Goal: Use online tool/utility: Utilize a website feature to perform a specific function

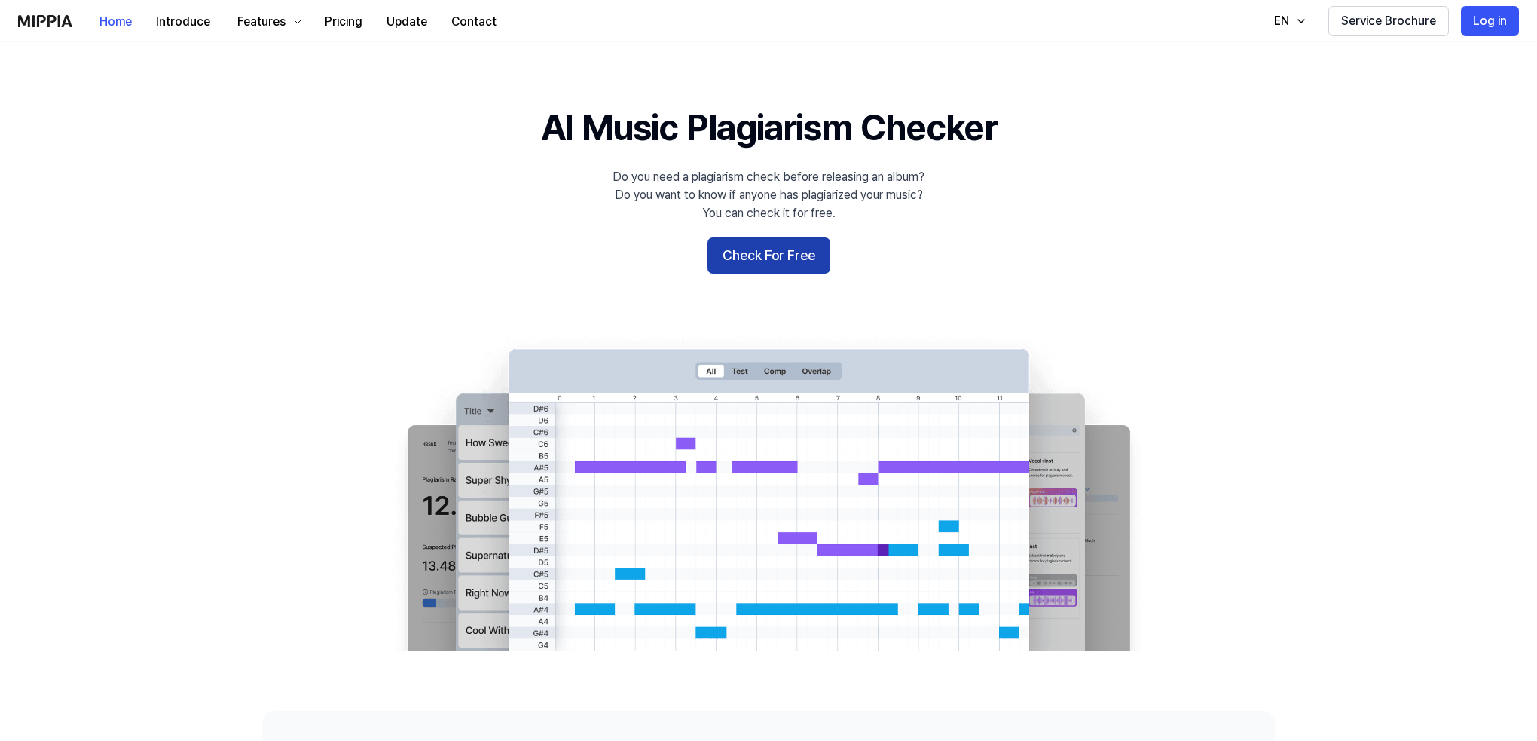
click at [759, 261] on button "Check For Free" at bounding box center [768, 255] width 123 height 36
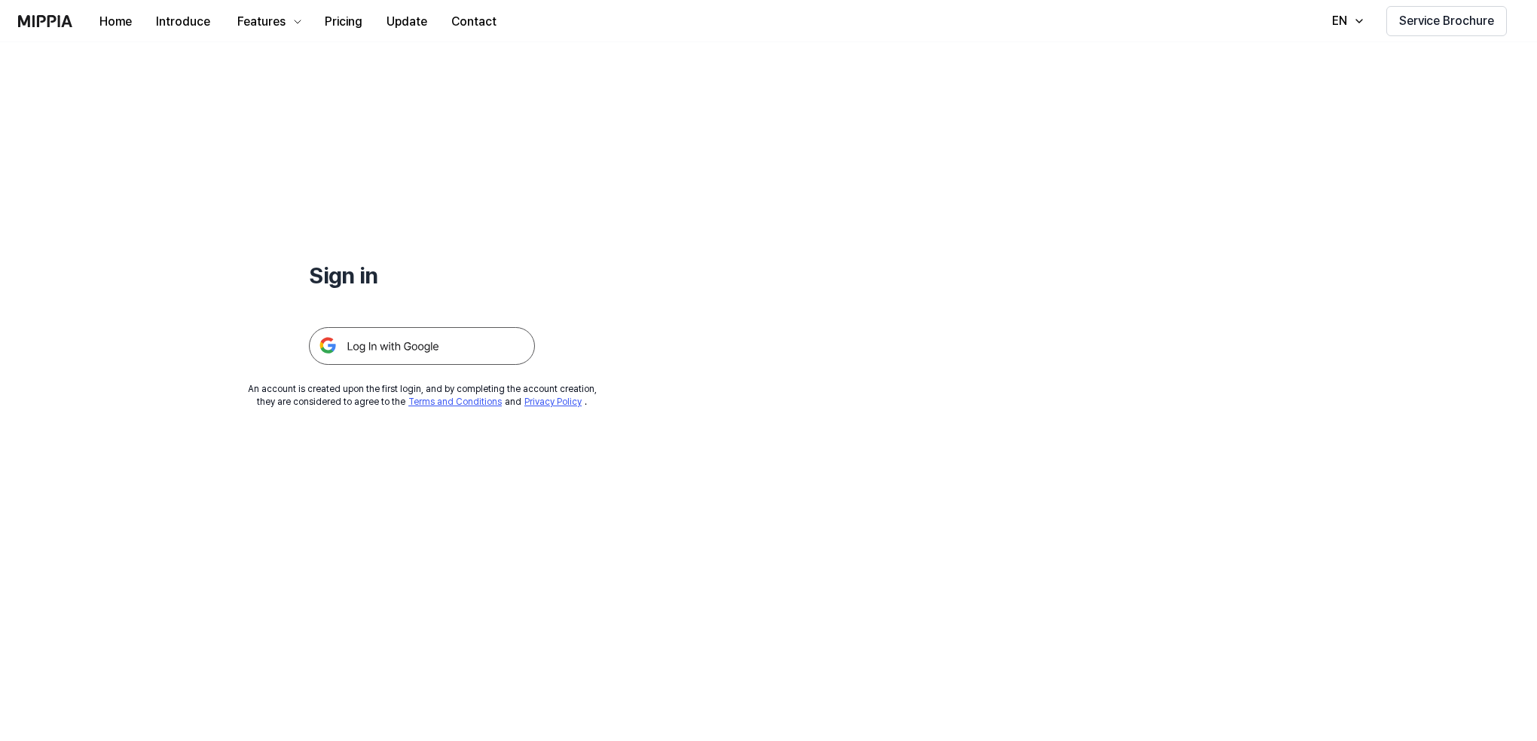
click at [423, 359] on img at bounding box center [422, 346] width 226 height 38
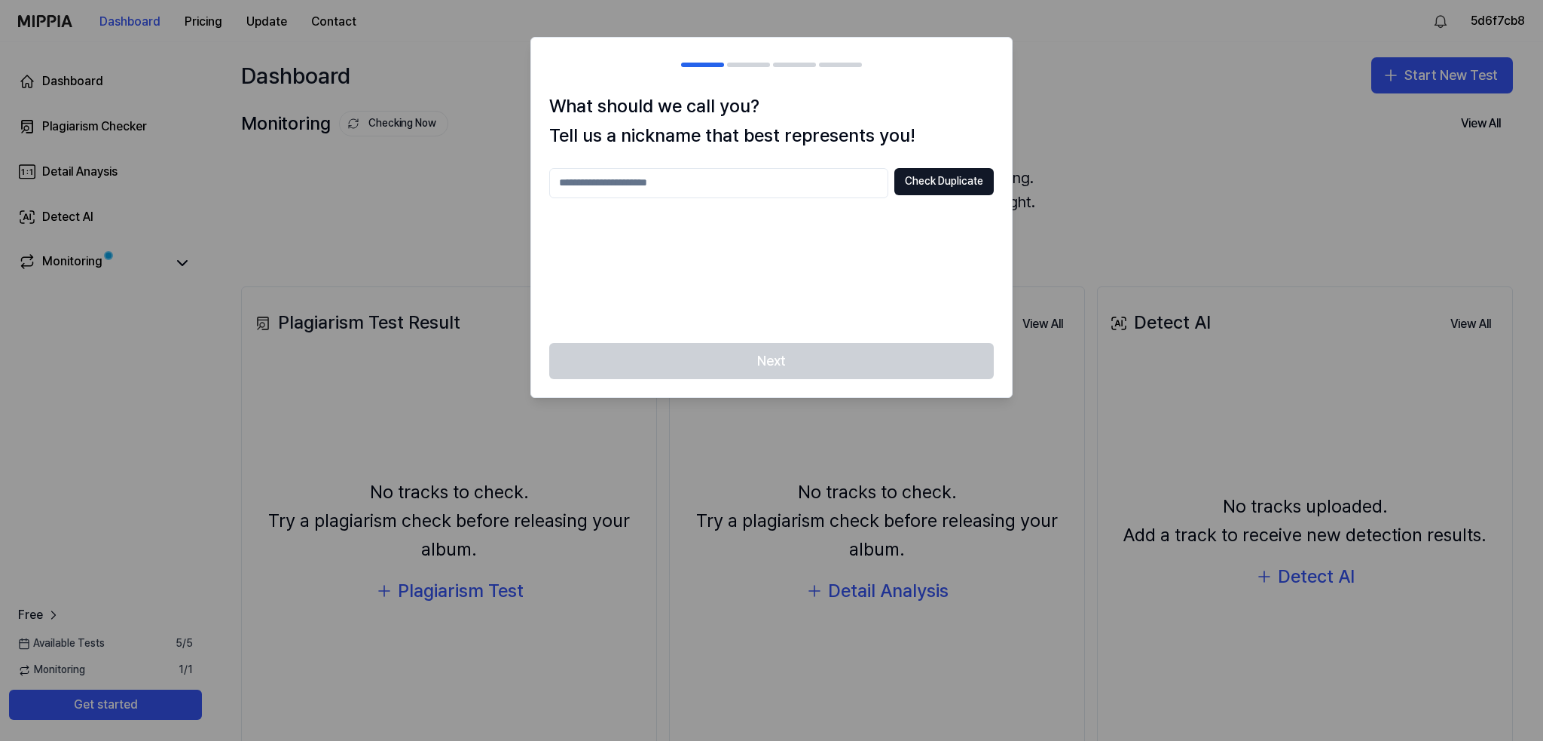
click at [834, 186] on input "text" at bounding box center [718, 183] width 339 height 30
type input "*****"
click at [857, 361] on div "Next" at bounding box center [771, 370] width 481 height 54
click at [940, 192] on button "Check Duplicate" at bounding box center [943, 181] width 99 height 27
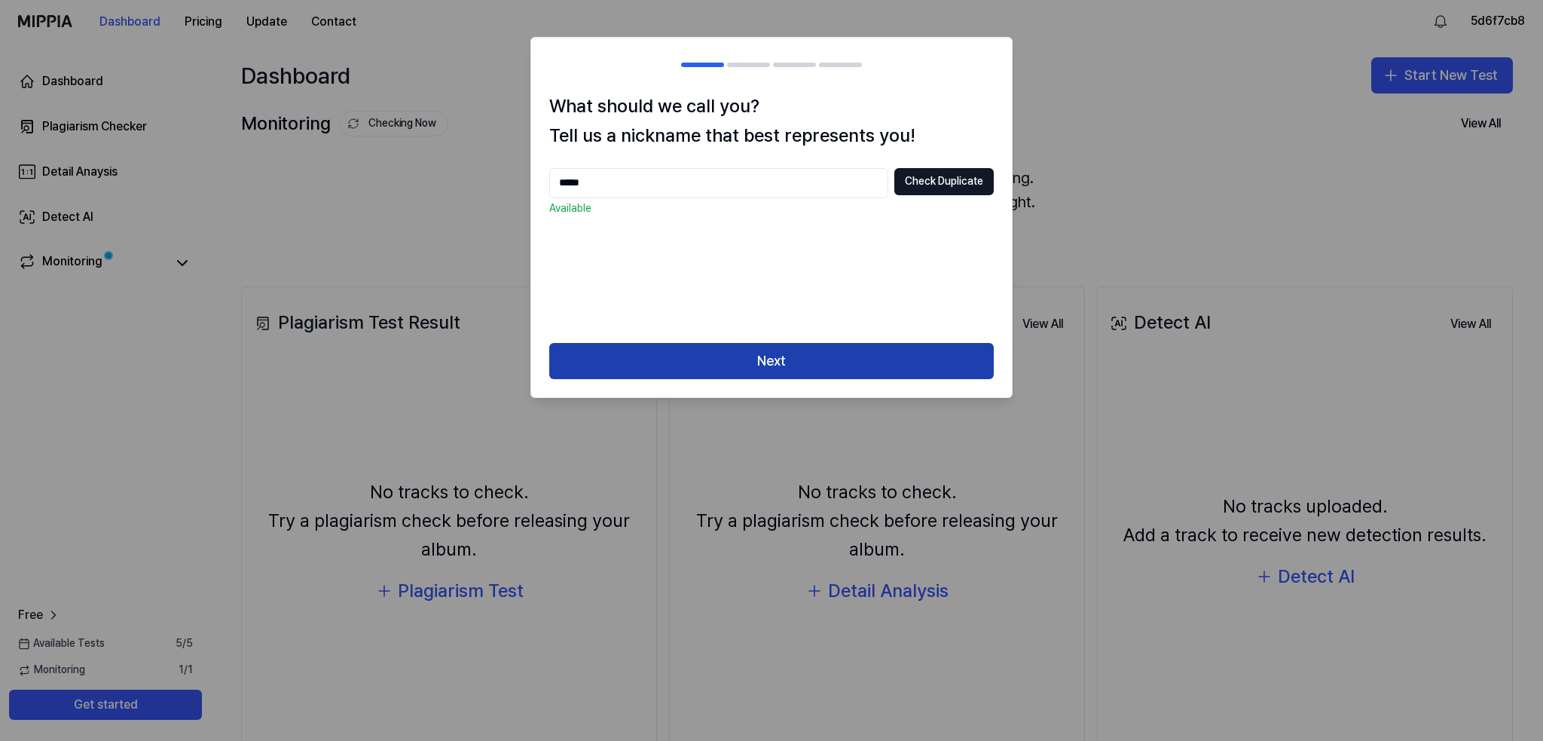
click at [820, 370] on button "Next" at bounding box center [771, 361] width 445 height 36
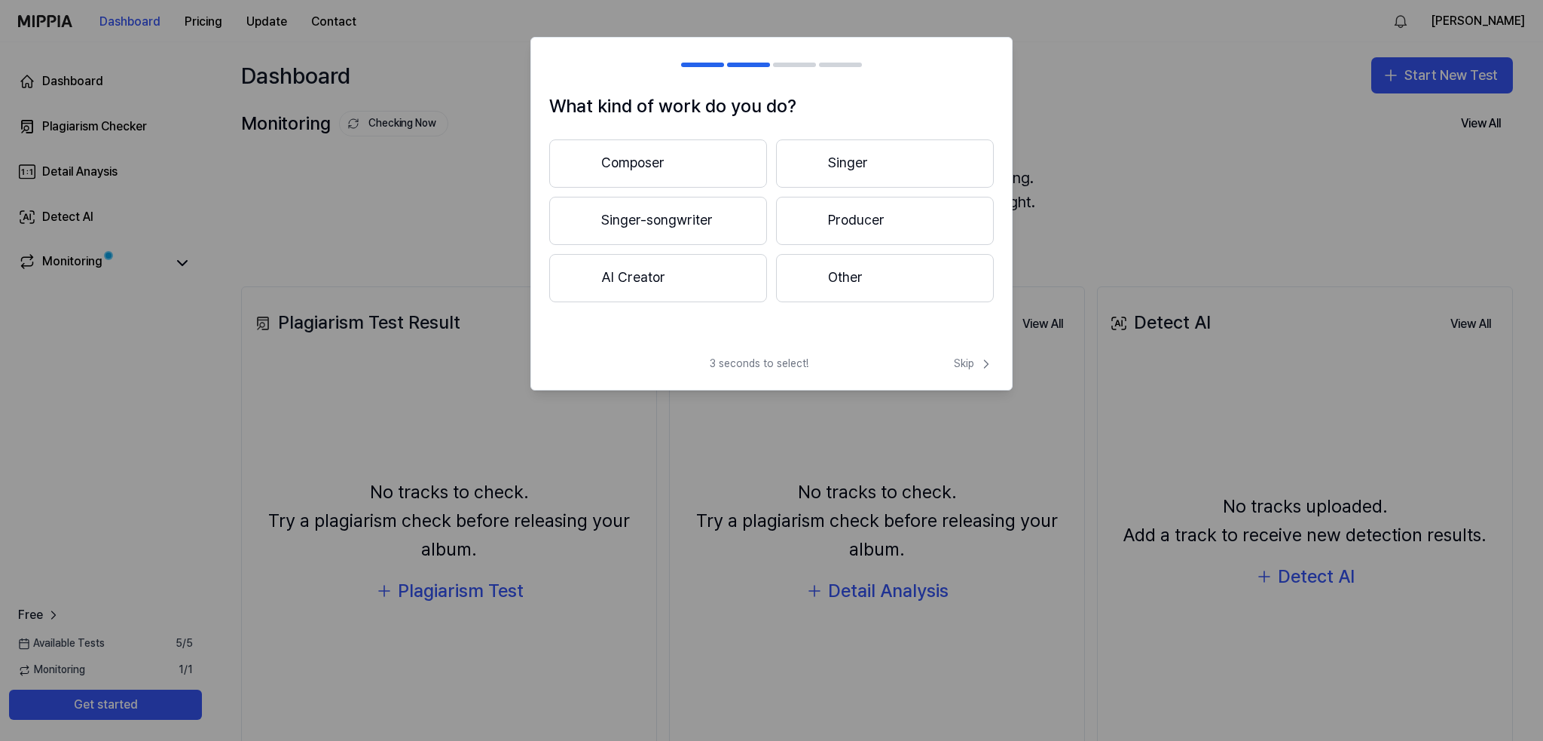
click at [838, 275] on button "Other" at bounding box center [885, 278] width 218 height 48
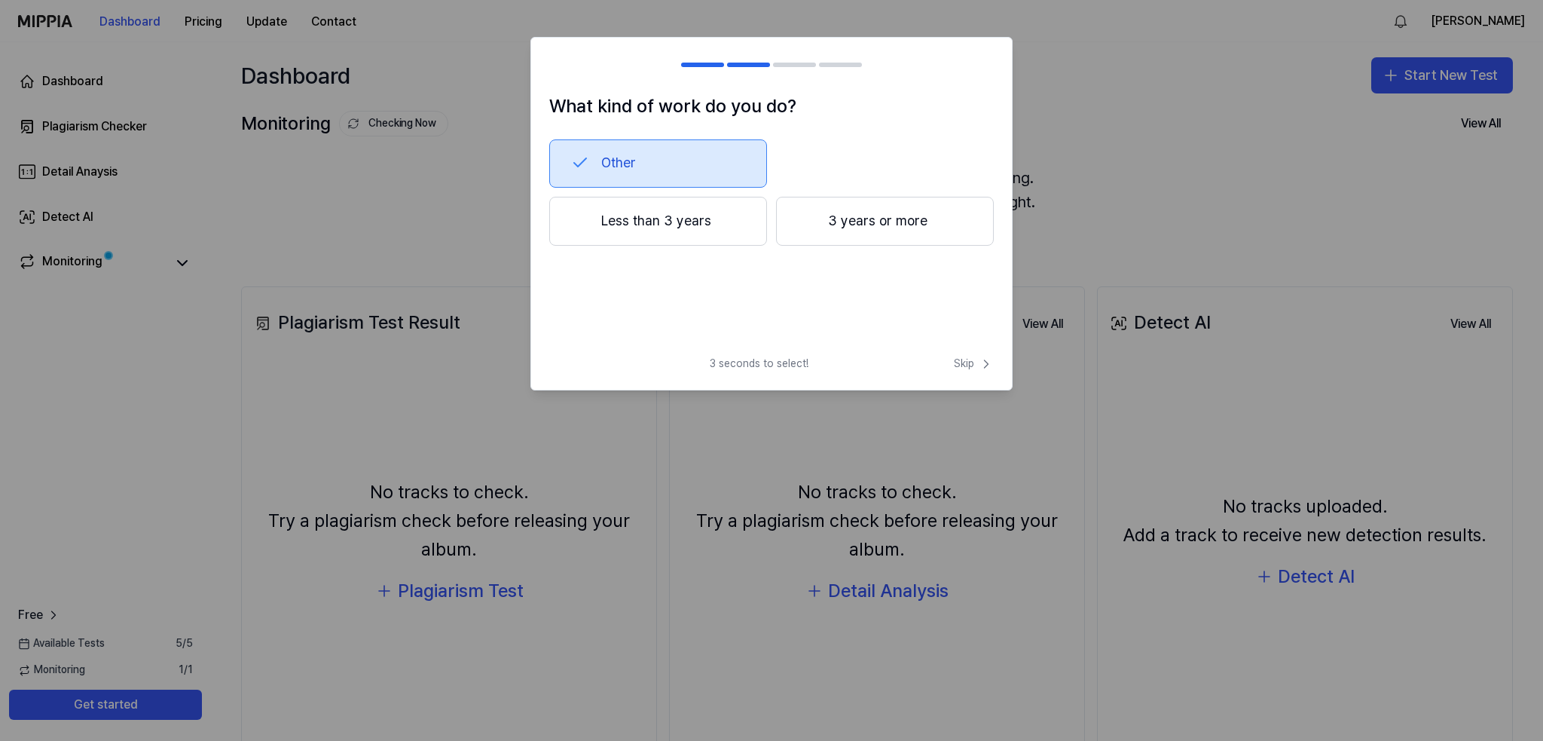
drag, startPoint x: 840, startPoint y: 239, endPoint x: 848, endPoint y: 234, distance: 8.8
click at [848, 234] on button "3 years or more" at bounding box center [885, 222] width 218 height 50
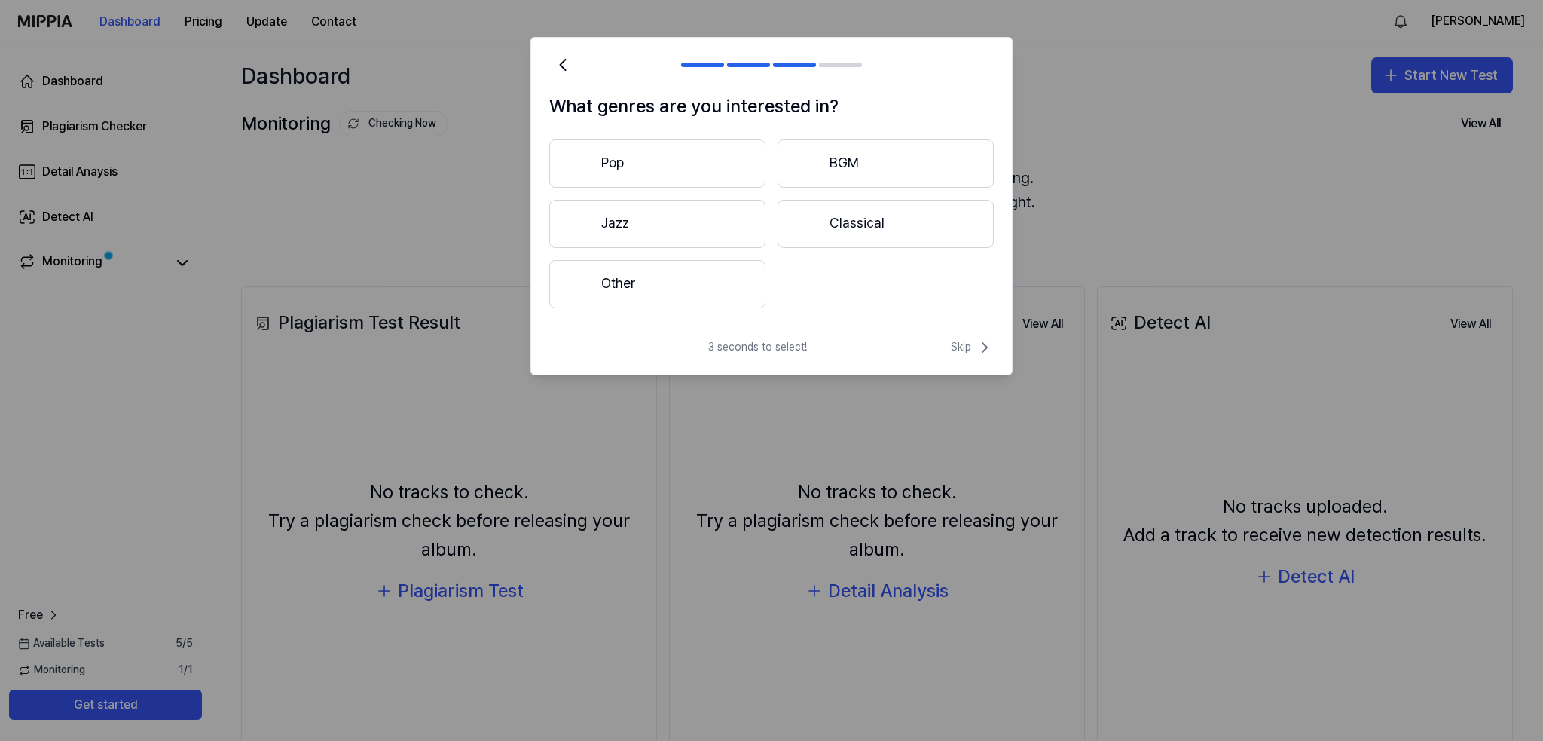
click at [732, 274] on button "Other" at bounding box center [657, 284] width 216 height 48
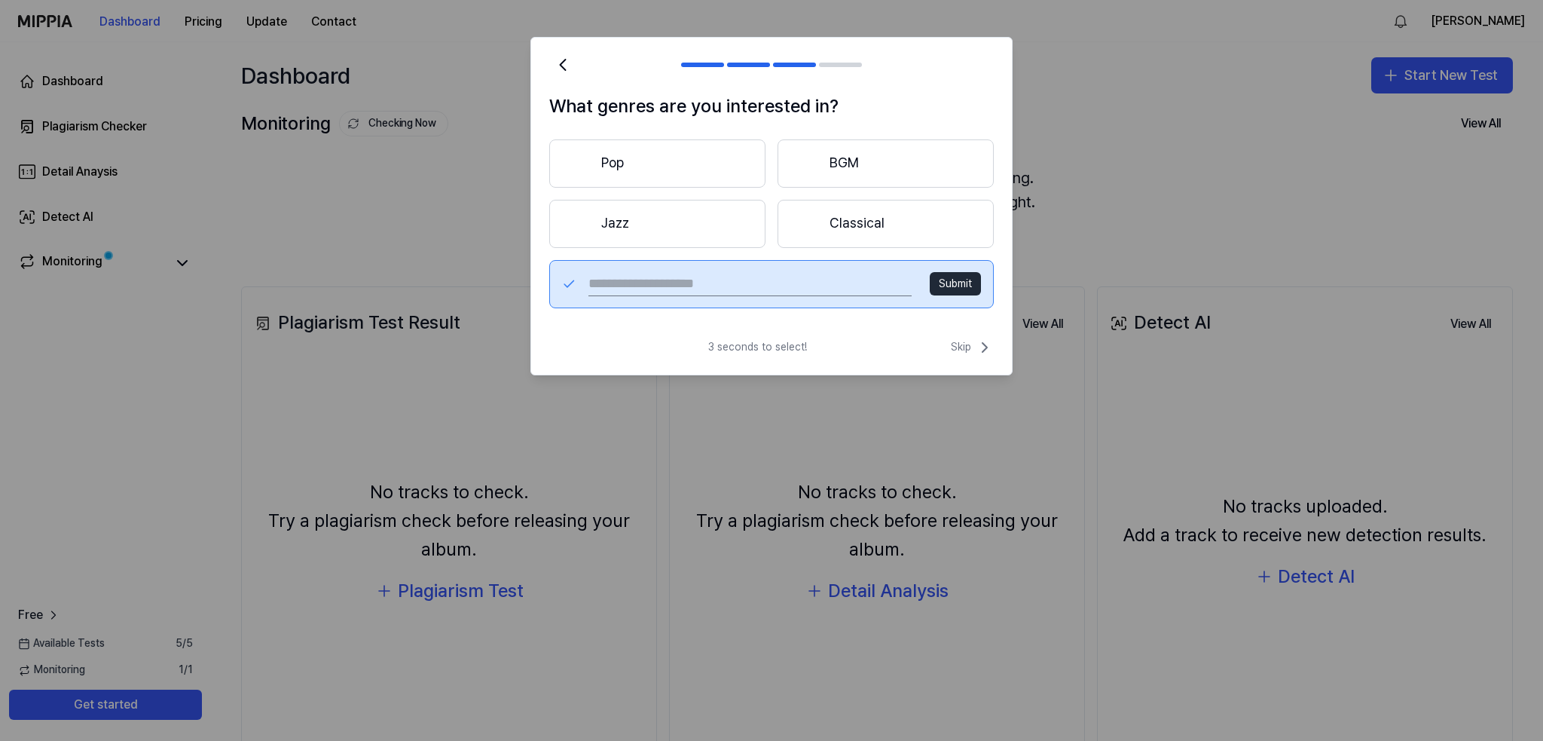
click at [862, 289] on input "text" at bounding box center [749, 284] width 323 height 24
click at [967, 347] on span "Skip" at bounding box center [972, 347] width 43 height 18
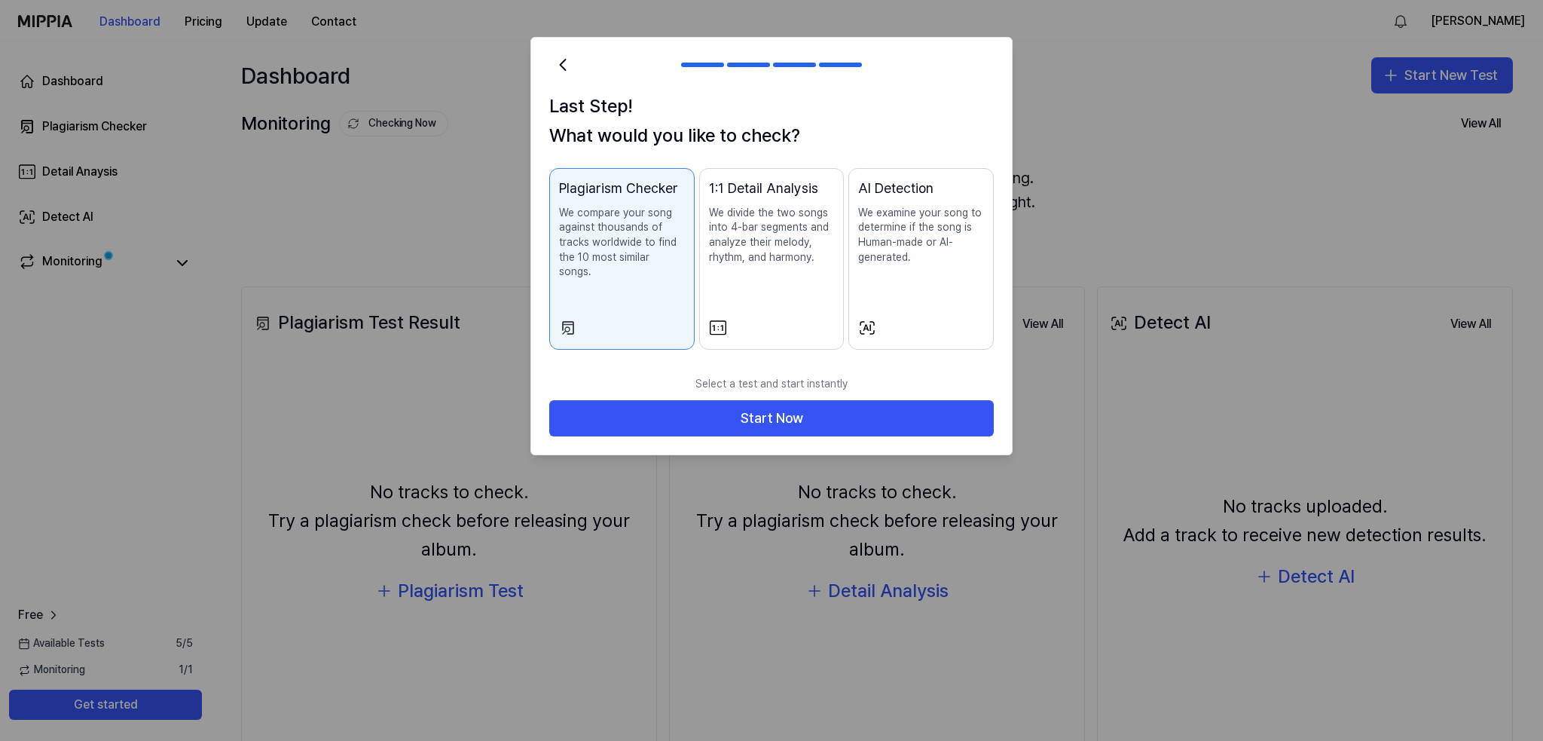
click at [913, 293] on div "AI Detection We examine your song to determine if the song is Human-made or AI-…" at bounding box center [921, 236] width 126 height 117
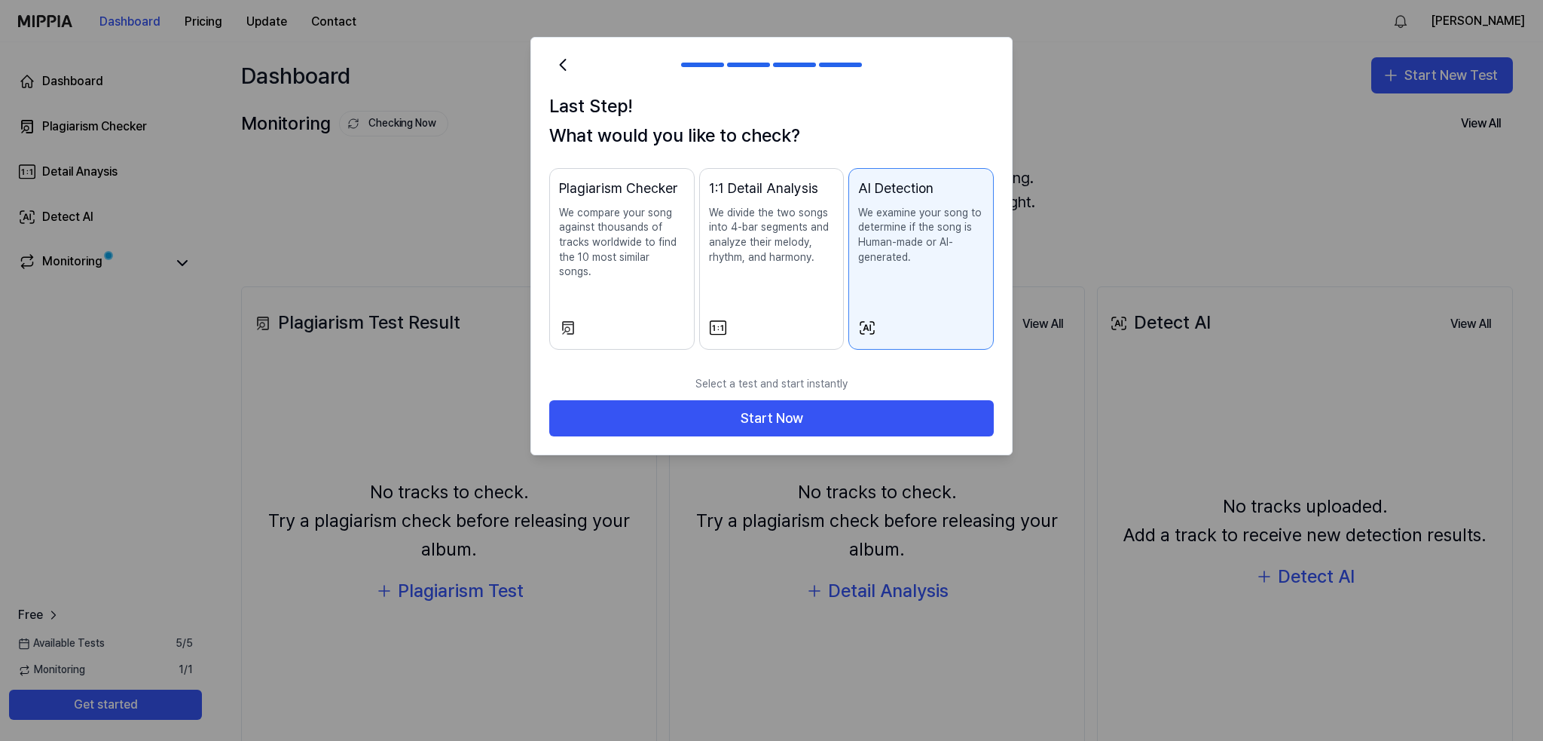
click at [825, 292] on div "1:1 Detail Analysis We divide the two songs into 4-bar segments and analyze the…" at bounding box center [772, 236] width 126 height 117
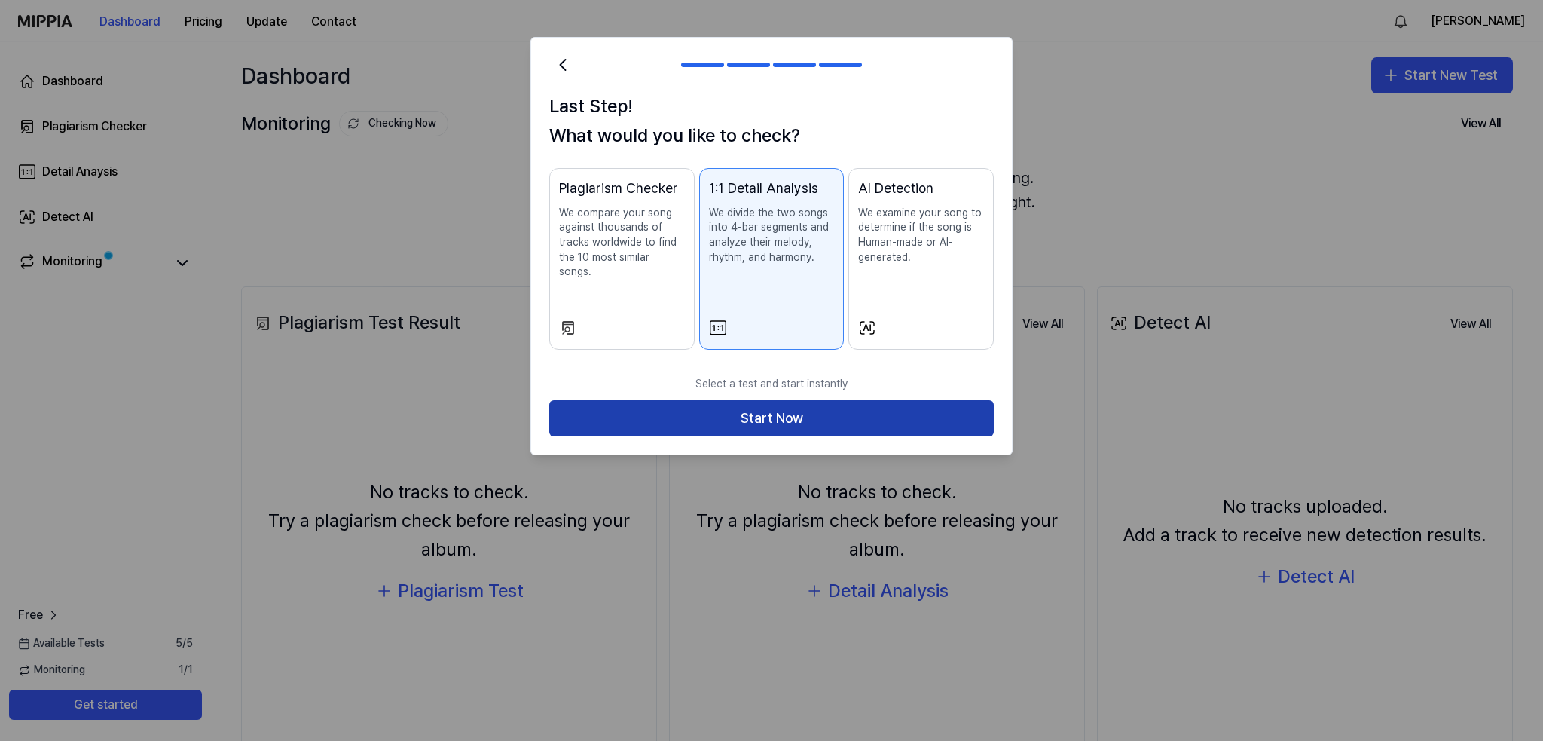
click at [745, 409] on button "Start Now" at bounding box center [771, 418] width 445 height 36
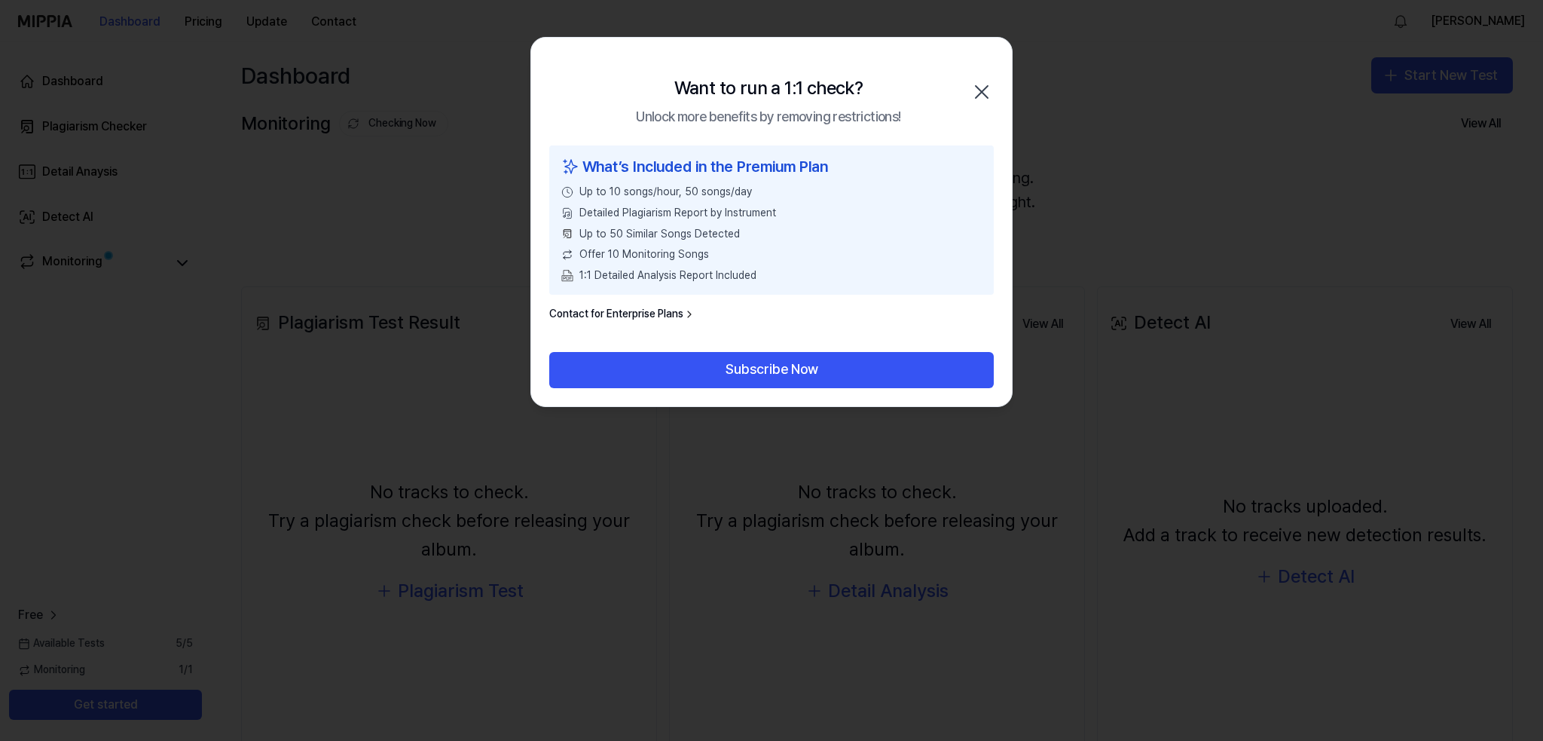
click at [995, 101] on div "Want to run a 1:1 check? Unlock more benefits by removing restrictions! Close" at bounding box center [771, 92] width 481 height 108
click at [970, 97] on div "Want to run a 1:1 check? Unlock more benefits by removing restrictions! Close" at bounding box center [771, 92] width 481 height 108
click at [979, 110] on div "Want to run a 1:1 check? Unlock more benefits by removing restrictions! Close" at bounding box center [771, 92] width 481 height 108
click at [989, 87] on icon "button" at bounding box center [982, 92] width 24 height 24
